Goal: Task Accomplishment & Management: Complete application form

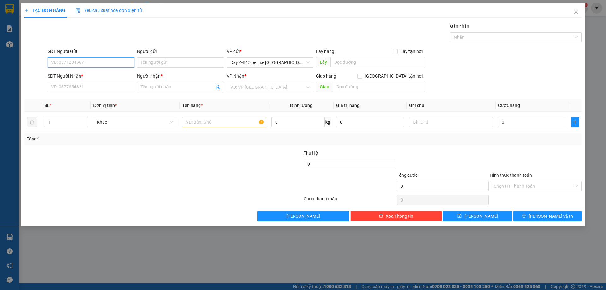
scroll to position [83, 0]
click at [59, 87] on input "SĐT Người Nhận *" at bounding box center [91, 87] width 87 height 10
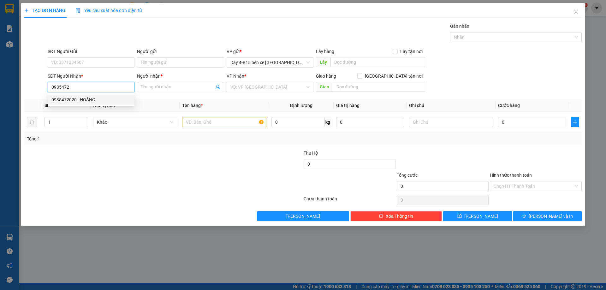
click at [84, 99] on div "0935472020 - HOÀNG" at bounding box center [90, 99] width 79 height 7
type input "0935472020"
type input "HOÀNG"
type input "0935472020"
click at [212, 118] on input "text" at bounding box center [224, 122] width 84 height 10
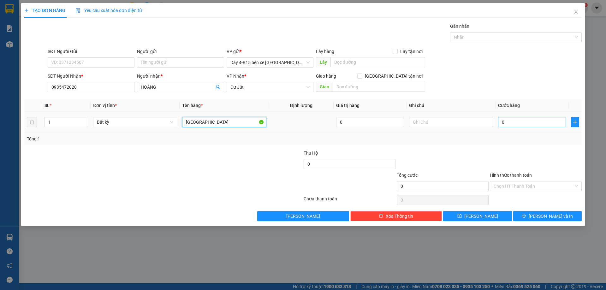
type input "[GEOGRAPHIC_DATA]"
click at [521, 123] on input "0" at bounding box center [532, 122] width 68 height 10
type input "6"
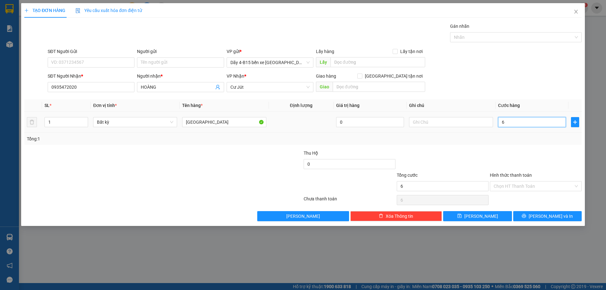
type input "60"
type input "60.000"
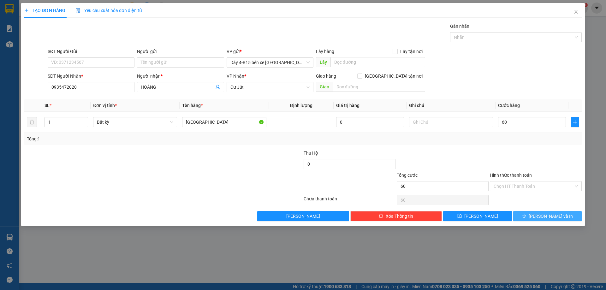
type input "60.000"
click at [546, 215] on span "[PERSON_NAME] và In" at bounding box center [551, 216] width 44 height 7
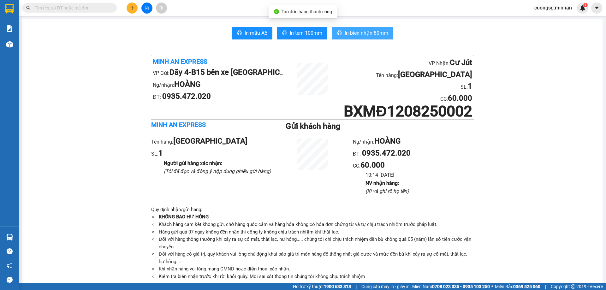
click at [362, 29] on span "In biên nhận 80mm" at bounding box center [367, 33] width 44 height 8
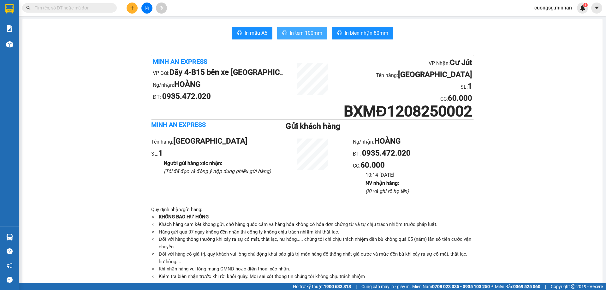
click at [294, 35] on span "In tem 100mm" at bounding box center [306, 33] width 33 height 8
click at [133, 9] on icon "plus" at bounding box center [132, 8] width 4 height 4
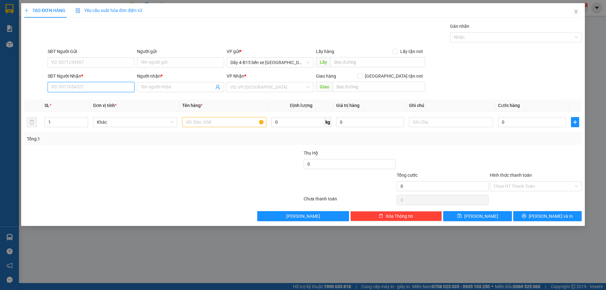
click at [87, 88] on input "SĐT Người Nhận *" at bounding box center [91, 87] width 87 height 10
type input "0901090155"
click at [170, 85] on input "Người nhận *" at bounding box center [177, 87] width 73 height 7
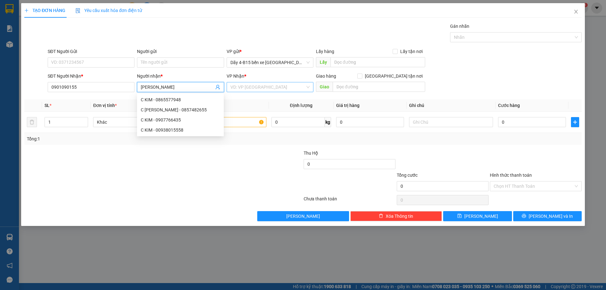
type input "[PERSON_NAME]"
click at [285, 88] on input "search" at bounding box center [268, 86] width 75 height 9
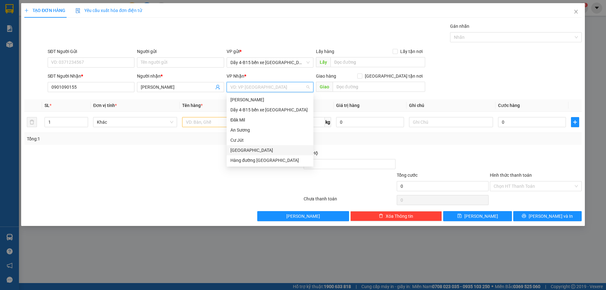
click at [262, 152] on div "[GEOGRAPHIC_DATA]" at bounding box center [270, 150] width 79 height 7
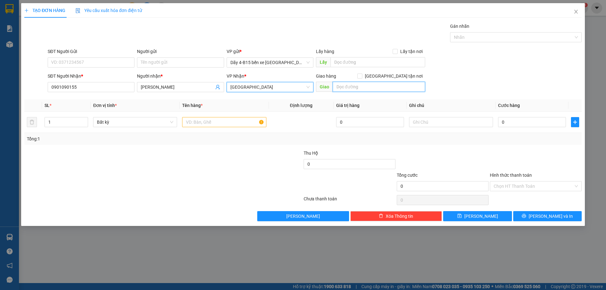
click at [369, 87] on input "text" at bounding box center [379, 87] width 93 height 10
type input "TRƯỜNG XUÂN"
click at [203, 125] on input "text" at bounding box center [224, 122] width 84 height 10
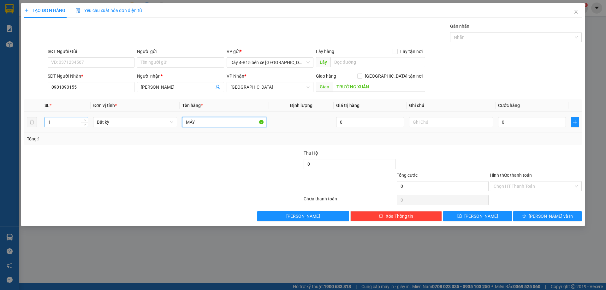
type input "MÁY"
click at [80, 120] on input "1" at bounding box center [66, 121] width 43 height 9
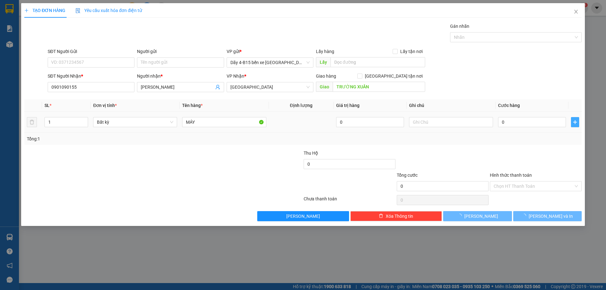
click at [575, 123] on icon "plus" at bounding box center [575, 122] width 0 height 4
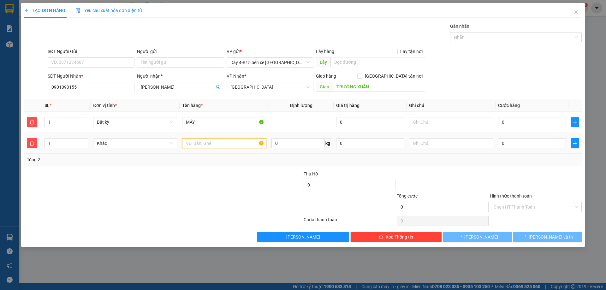
click at [229, 143] on input "text" at bounding box center [224, 143] width 84 height 10
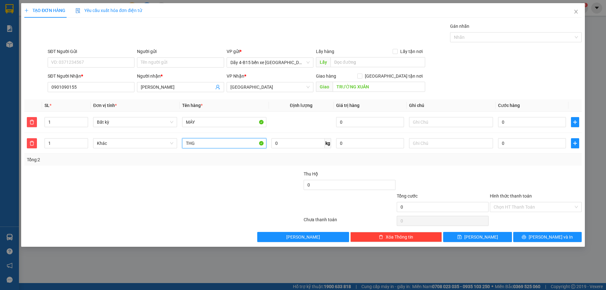
type input "THG"
click at [535, 140] on input "0" at bounding box center [532, 143] width 68 height 10
type input "1"
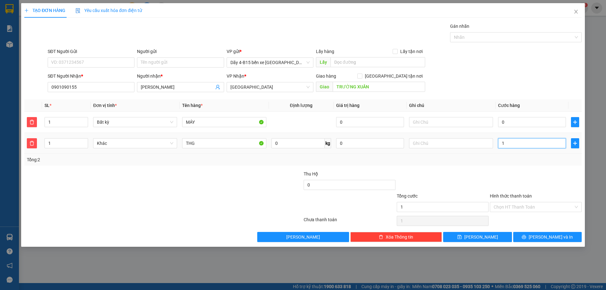
type input "15"
type input "150"
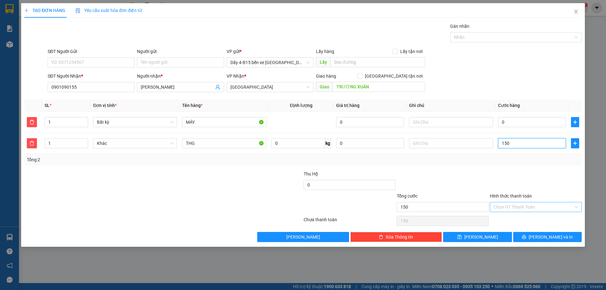
type input "150"
click at [523, 208] on input "Hình thức thanh toán" at bounding box center [534, 206] width 80 height 9
type input "150.000"
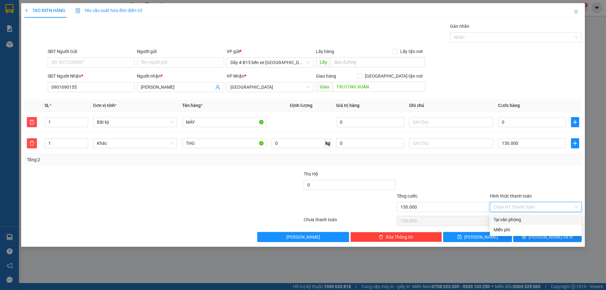
click at [525, 221] on div "Tại văn phòng" at bounding box center [536, 219] width 84 height 7
type input "0"
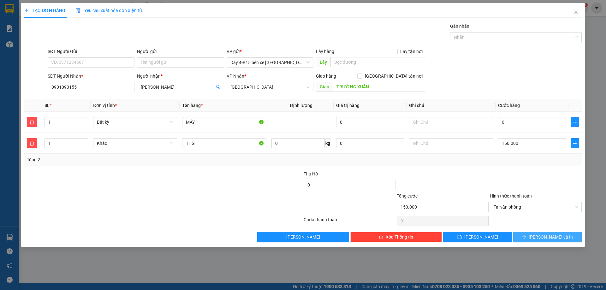
click at [540, 239] on button "[PERSON_NAME] và In" at bounding box center [547, 237] width 69 height 10
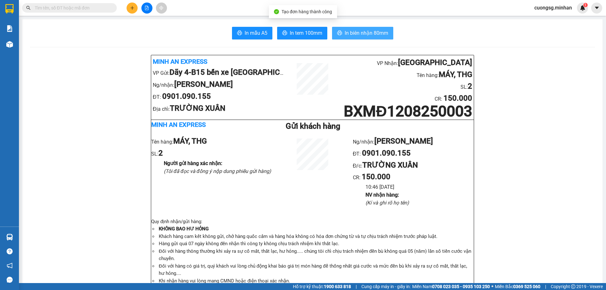
click at [350, 31] on span "In biên nhận 80mm" at bounding box center [367, 33] width 44 height 8
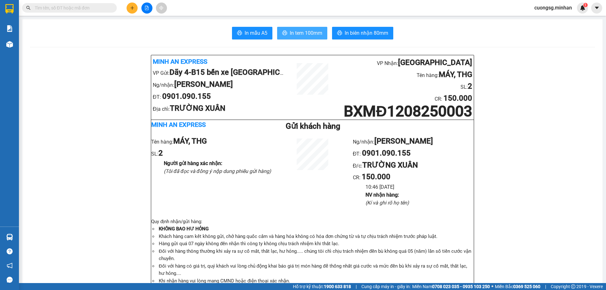
click at [305, 29] on button "In tem 100mm" at bounding box center [302, 33] width 50 height 13
click at [292, 34] on span "In tem 100mm" at bounding box center [306, 33] width 33 height 8
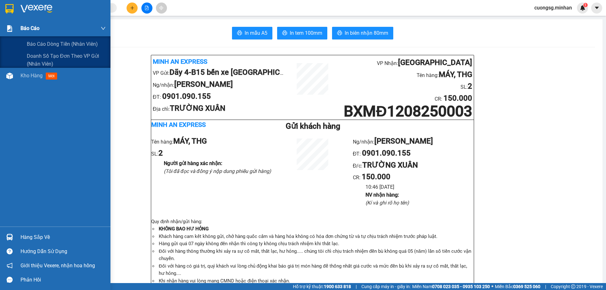
click at [37, 30] on span "Báo cáo" at bounding box center [30, 28] width 19 height 8
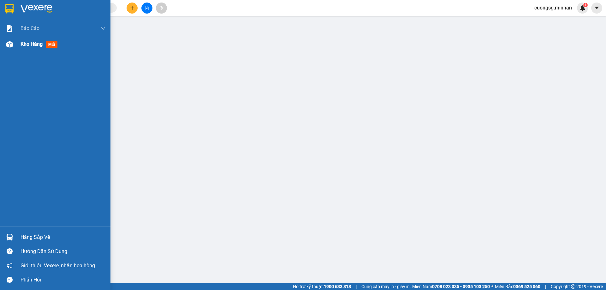
click at [21, 46] on span "Kho hàng" at bounding box center [32, 44] width 22 height 6
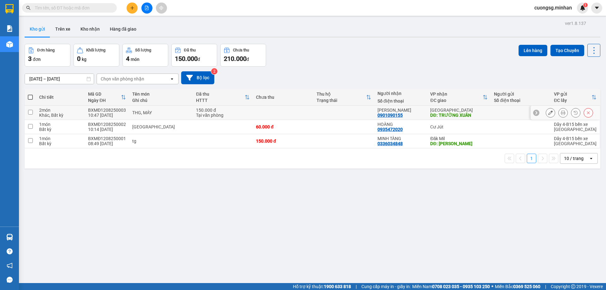
click at [494, 115] on div at bounding box center [521, 112] width 54 height 5
checkbox input "true"
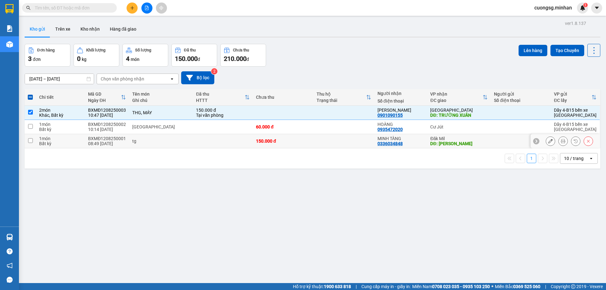
click at [493, 135] on td at bounding box center [521, 141] width 60 height 14
checkbox input "true"
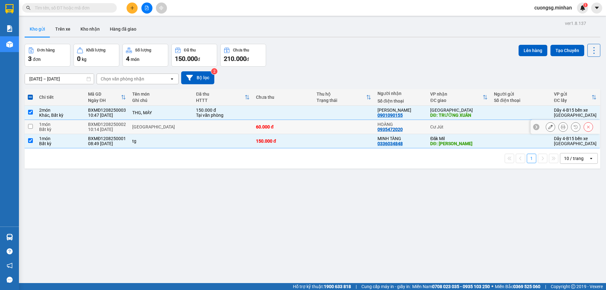
click at [484, 130] on td "Cư Jút" at bounding box center [459, 127] width 64 height 14
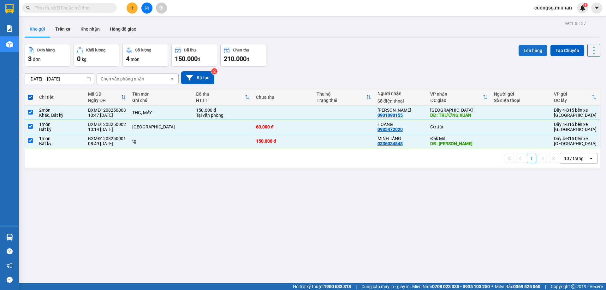
click at [530, 50] on button "Lên hàng" at bounding box center [533, 50] width 29 height 11
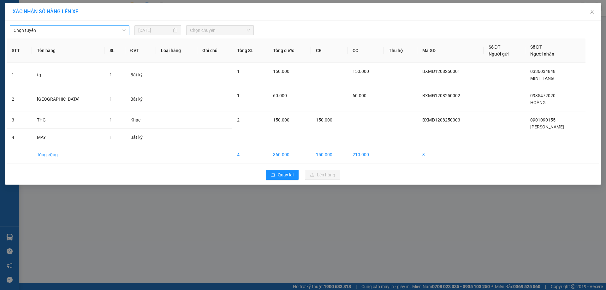
click at [64, 28] on span "Chọn tuyến" at bounding box center [70, 30] width 112 height 9
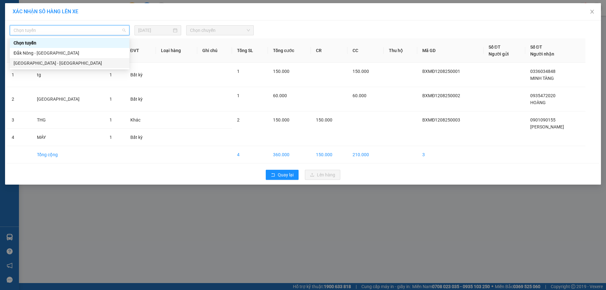
click at [62, 64] on div "[GEOGRAPHIC_DATA] - [GEOGRAPHIC_DATA]" at bounding box center [70, 63] width 112 height 7
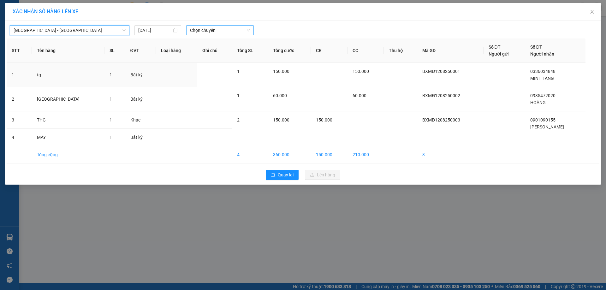
click at [202, 26] on span "Chọn chuyến" at bounding box center [220, 30] width 60 height 9
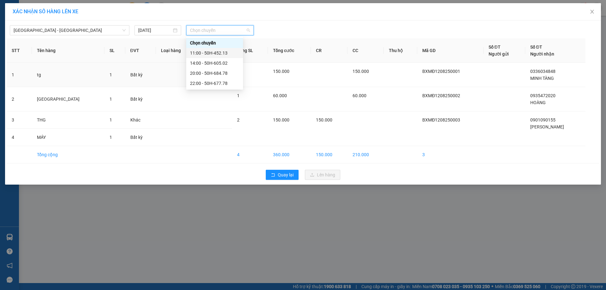
click at [227, 56] on div "11:00 - 50H-452.13" at bounding box center [214, 53] width 49 height 7
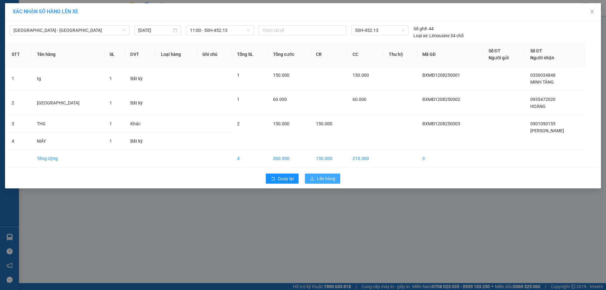
click at [322, 178] on span "Lên hàng" at bounding box center [326, 178] width 18 height 7
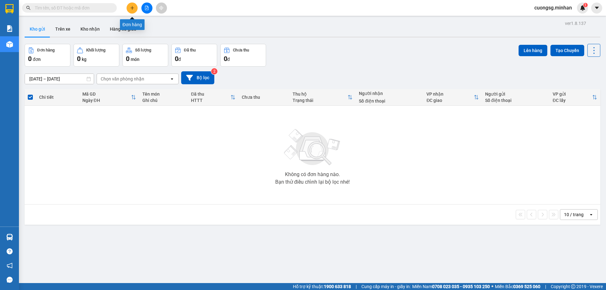
click at [133, 4] on button at bounding box center [132, 8] width 11 height 11
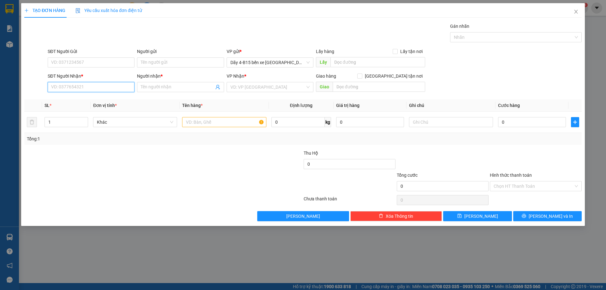
drag, startPoint x: 63, startPoint y: 86, endPoint x: 79, endPoint y: 95, distance: 18.4
click at [64, 88] on input "SĐT Người Nhận *" at bounding box center [91, 87] width 87 height 10
click at [84, 97] on div "0854037989 - HIẾU" at bounding box center [90, 99] width 79 height 7
type input "0854037989"
type input "HIẾU"
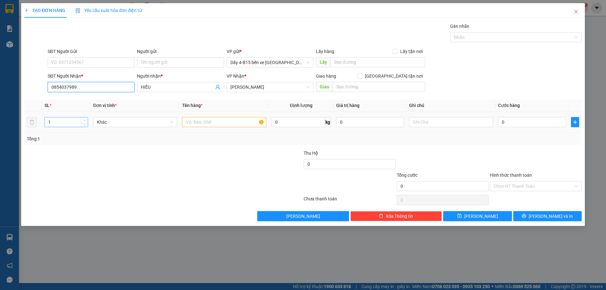
type input "0854037989"
type input "2"
click at [84, 120] on icon "up" at bounding box center [85, 121] width 2 height 2
click at [207, 122] on input "text" at bounding box center [224, 122] width 84 height 10
type input "KIỆN"
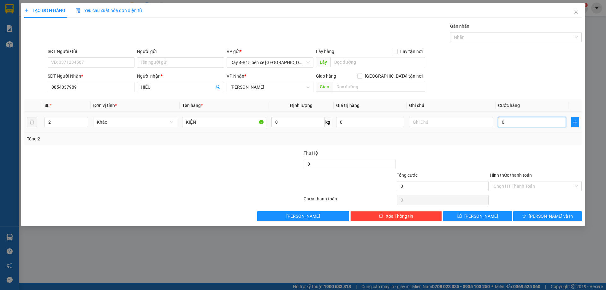
click at [515, 125] on input "0" at bounding box center [532, 122] width 68 height 10
type input "1"
type input "10"
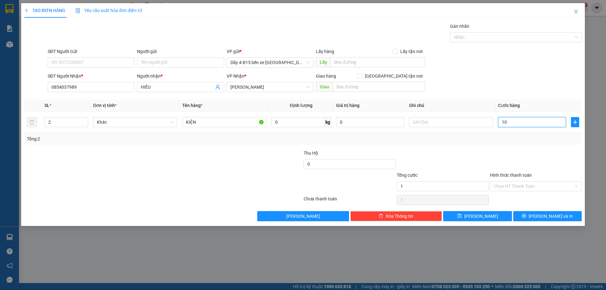
type input "10"
type input "100"
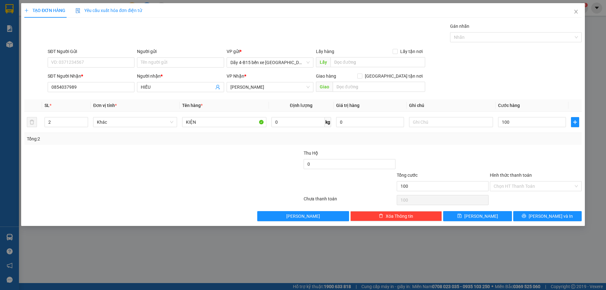
type input "100.000"
click at [506, 160] on div at bounding box center [535, 161] width 93 height 22
click at [550, 214] on span "[PERSON_NAME] và In" at bounding box center [551, 216] width 44 height 7
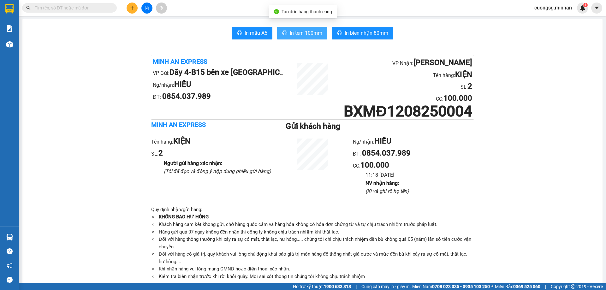
click at [306, 33] on span "In tem 100mm" at bounding box center [306, 33] width 33 height 8
click at [313, 34] on span "In tem 100mm" at bounding box center [306, 33] width 33 height 8
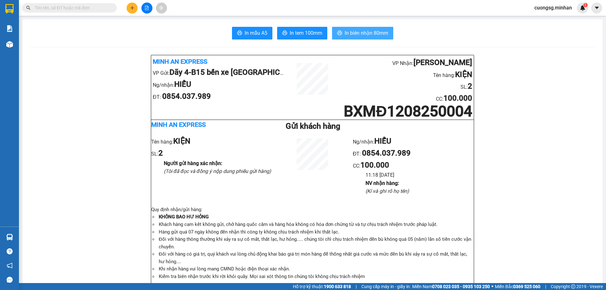
click at [362, 33] on span "In biên nhận 80mm" at bounding box center [367, 33] width 44 height 8
